Goal: Task Accomplishment & Management: Use online tool/utility

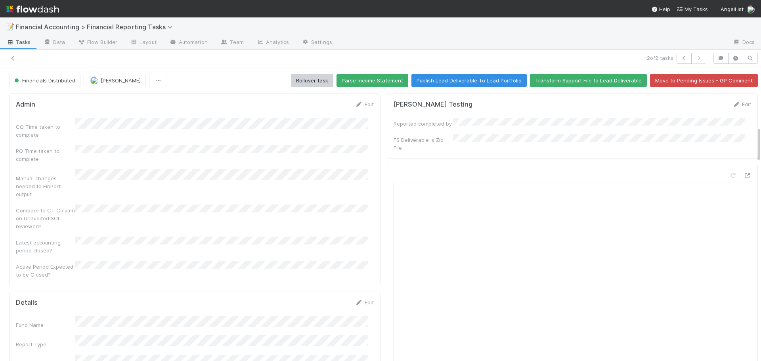
scroll to position [476, 0]
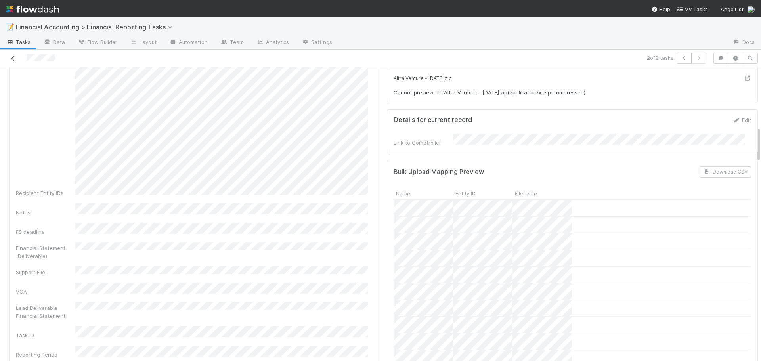
click at [10, 59] on icon at bounding box center [13, 58] width 8 height 5
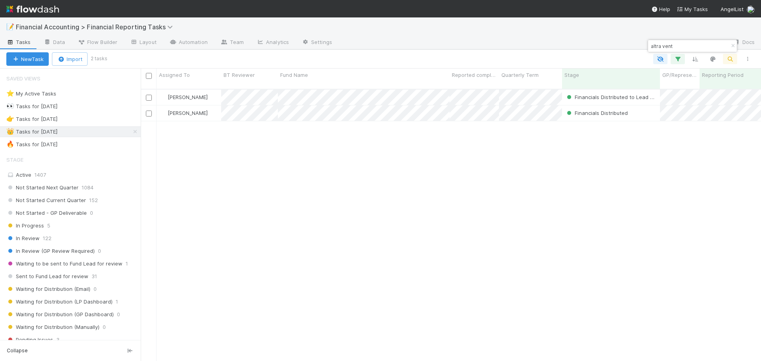
scroll to position [273, 615]
click at [103, 146] on div "🔥 Tasks for [DATE] 873" at bounding box center [73, 145] width 134 height 10
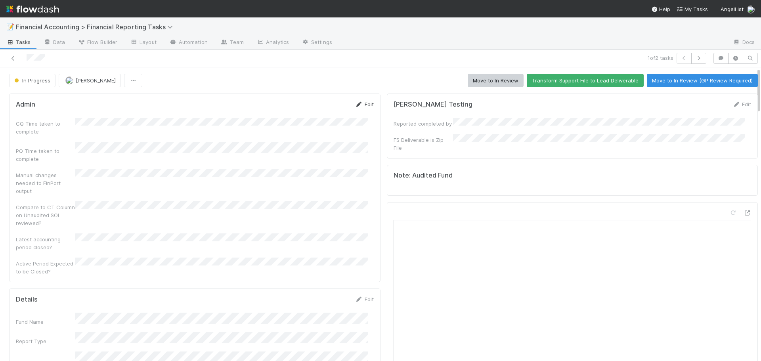
click at [364, 103] on link "Edit" at bounding box center [364, 104] width 19 height 6
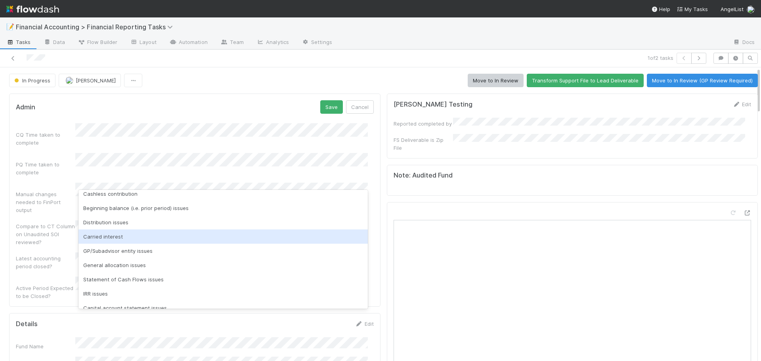
scroll to position [127, 0]
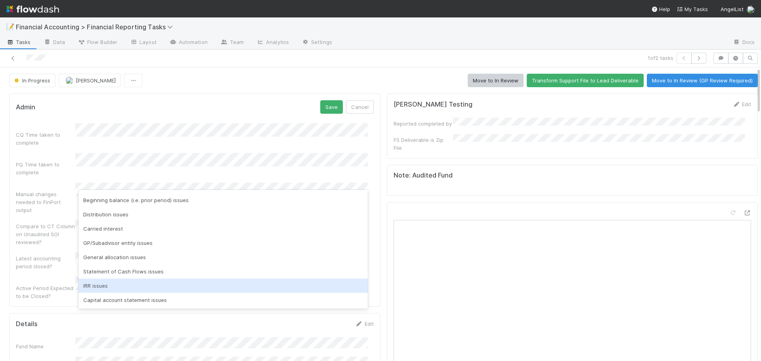
click at [117, 284] on div "IRR issues" at bounding box center [224, 286] width 290 height 14
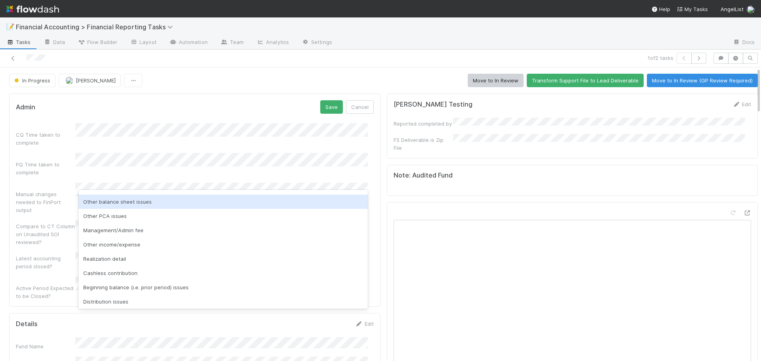
click at [130, 206] on div "Other balance sheet issues" at bounding box center [224, 202] width 290 height 14
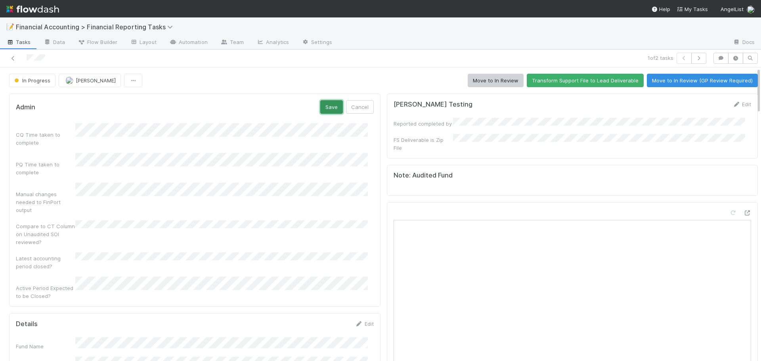
click at [332, 109] on button "Save" at bounding box center [331, 106] width 23 height 13
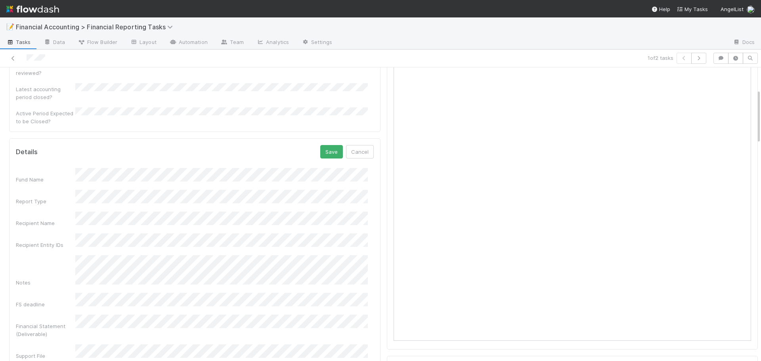
scroll to position [163, 0]
click at [324, 138] on button "Save" at bounding box center [331, 144] width 23 height 13
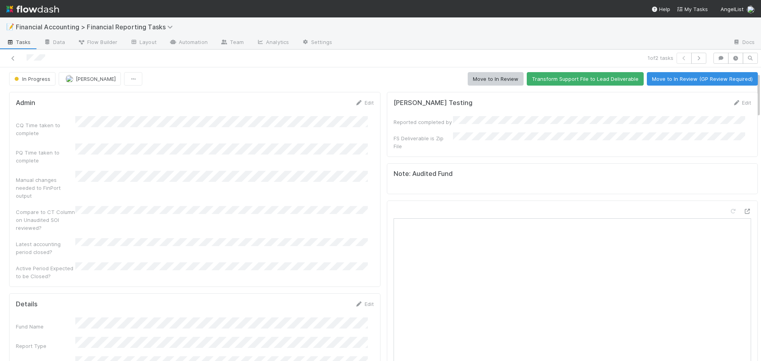
scroll to position [0, 0]
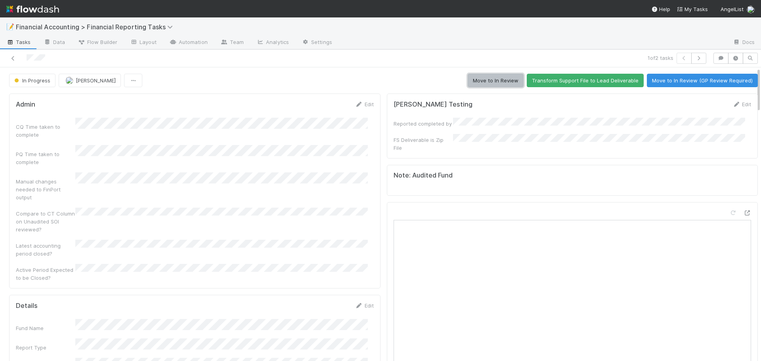
click at [482, 81] on button "Move to In Review" at bounding box center [496, 80] width 56 height 13
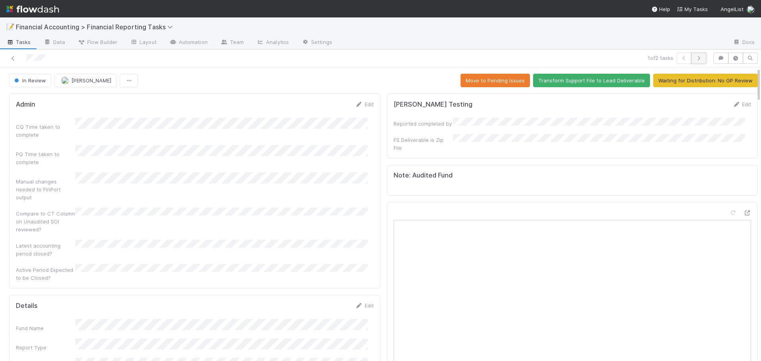
click at [695, 59] on icon "button" at bounding box center [699, 58] width 8 height 5
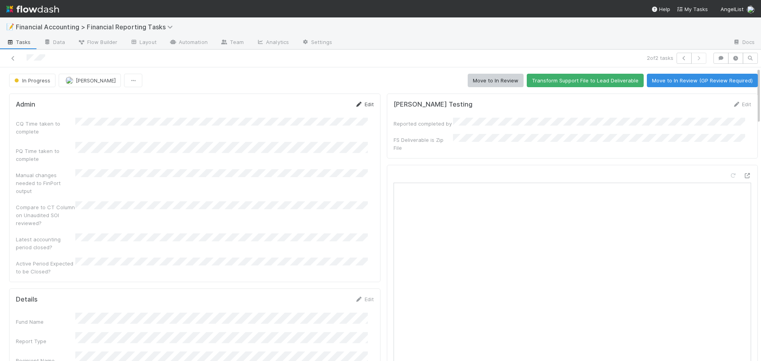
click at [360, 104] on link "Edit" at bounding box center [364, 104] width 19 height 6
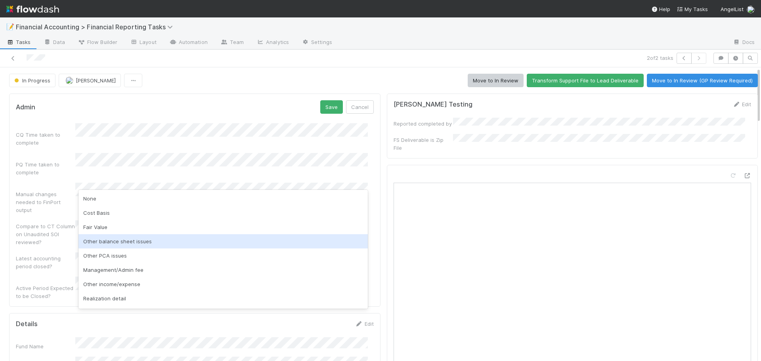
click at [107, 240] on div "Other balance sheet issues" at bounding box center [224, 241] width 290 height 14
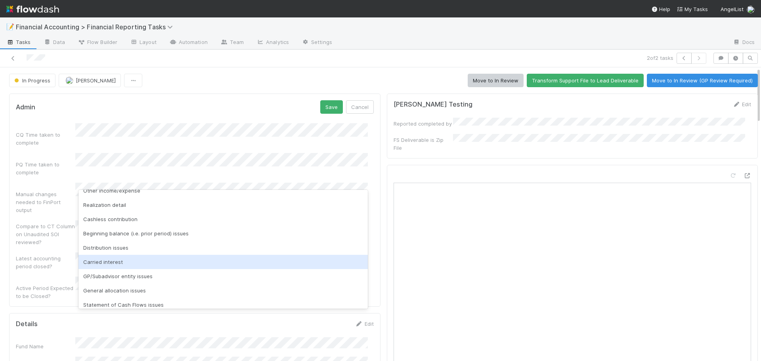
scroll to position [113, 0]
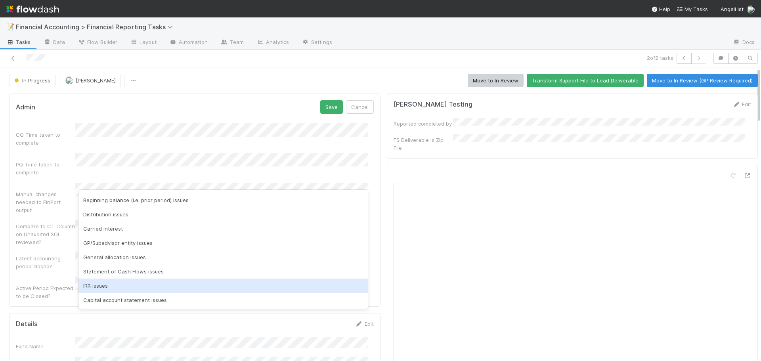
click at [130, 286] on div "IRR issues" at bounding box center [224, 286] width 290 height 14
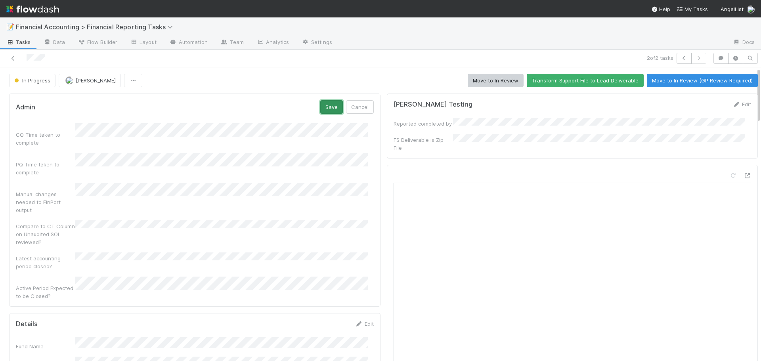
click at [333, 109] on button "Save" at bounding box center [331, 106] width 23 height 13
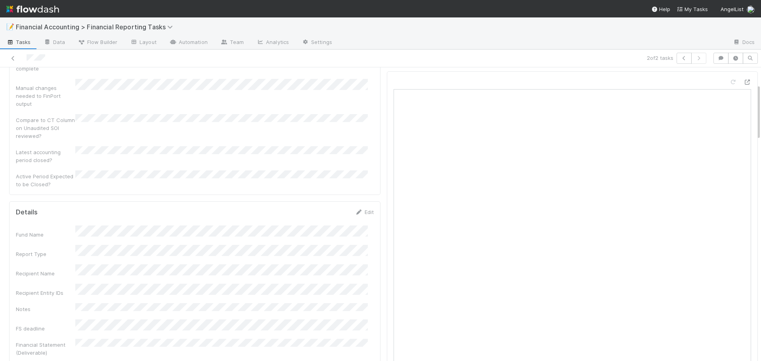
scroll to position [159, 0]
click at [359, 144] on link "Edit" at bounding box center [364, 147] width 19 height 6
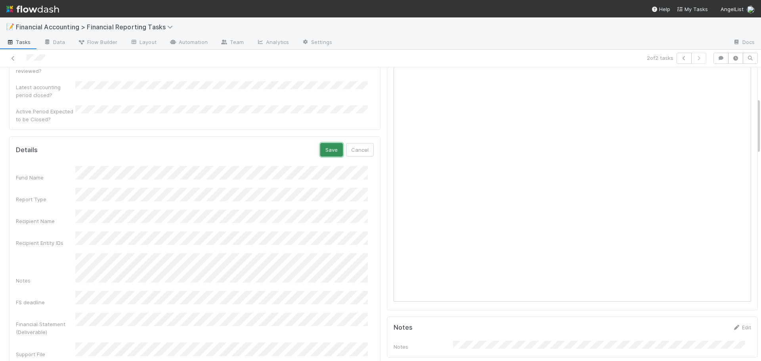
click at [320, 143] on button "Save" at bounding box center [331, 149] width 23 height 13
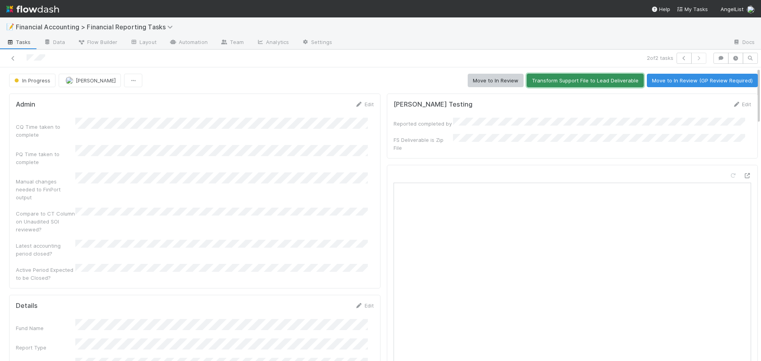
click at [568, 81] on button "Transform Support File to Lead Deliverable" at bounding box center [585, 80] width 117 height 13
click at [492, 83] on button "Move to In Review" at bounding box center [496, 80] width 56 height 13
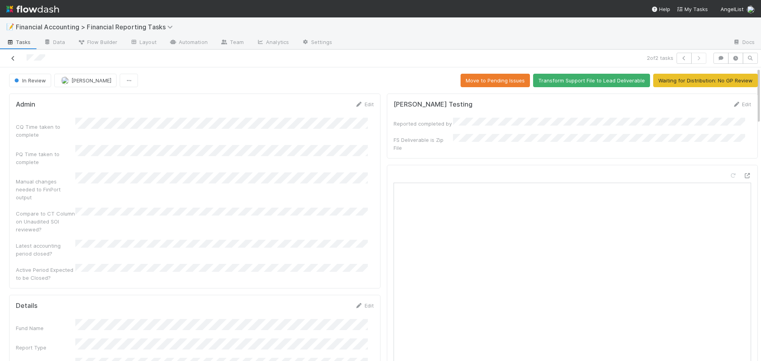
click at [12, 57] on icon at bounding box center [13, 58] width 8 height 5
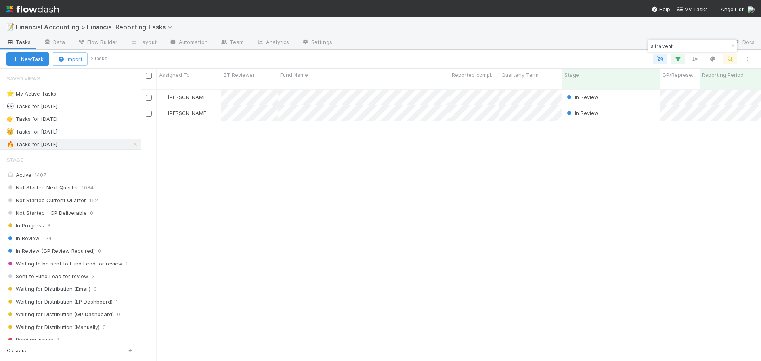
scroll to position [273, 615]
click at [732, 46] on icon "button" at bounding box center [733, 46] width 8 height 5
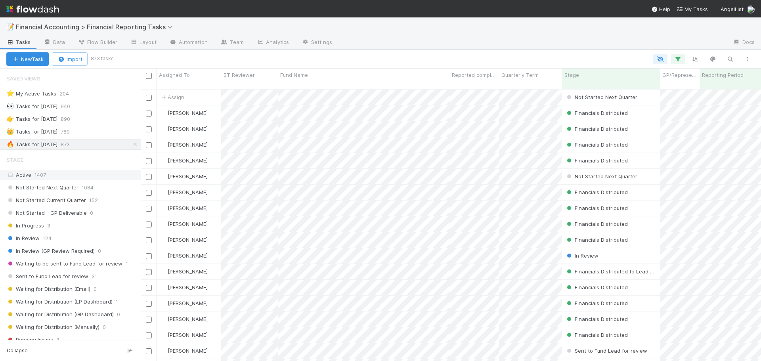
click at [89, 174] on div "Active 1407" at bounding box center [72, 175] width 132 height 10
